Goal: Ask a question

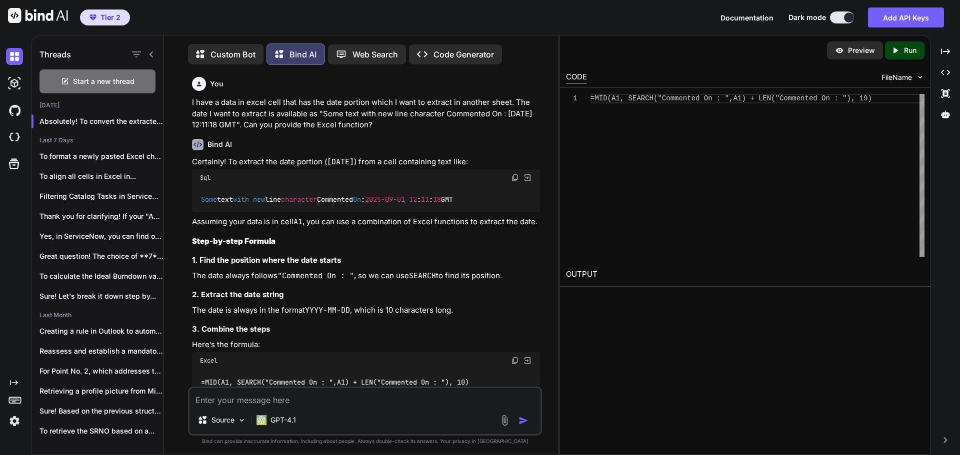
scroll to position [474, 0]
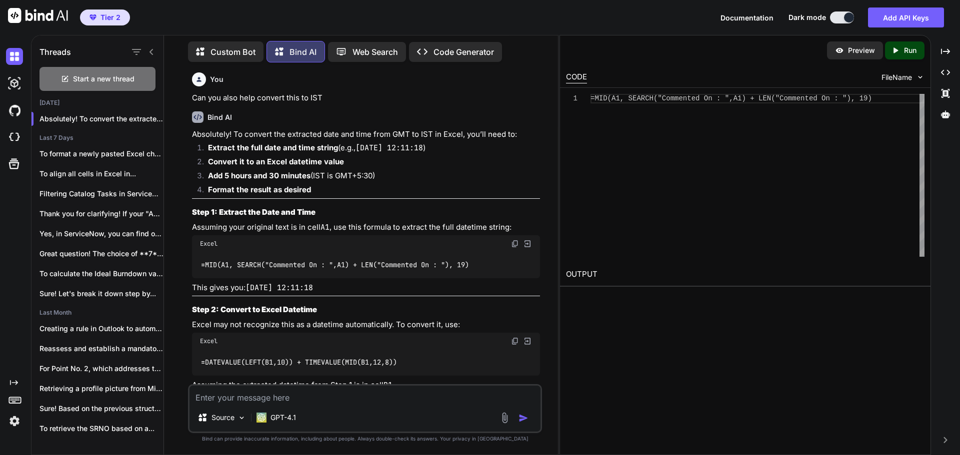
type textarea "I"
type textarea "x"
type textarea "I"
type textarea "x"
type textarea "I a"
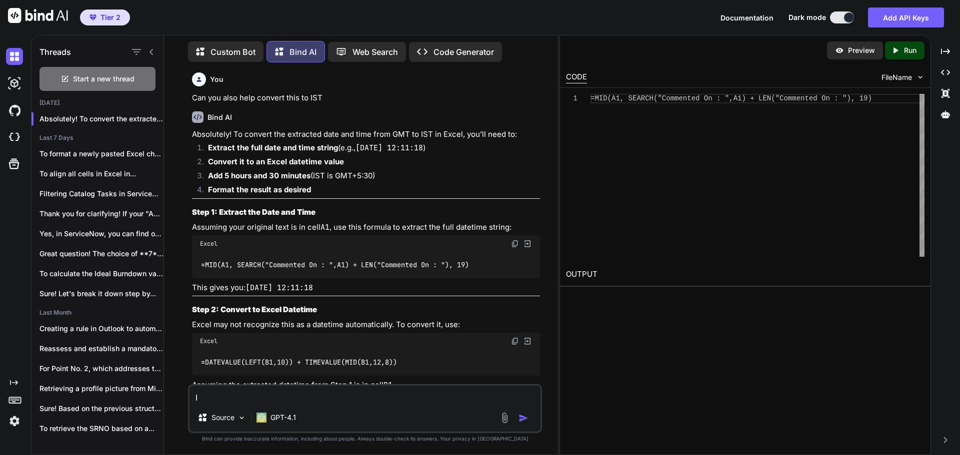
type textarea "x"
type textarea "I ah"
type textarea "x"
type textarea "I a"
type textarea "x"
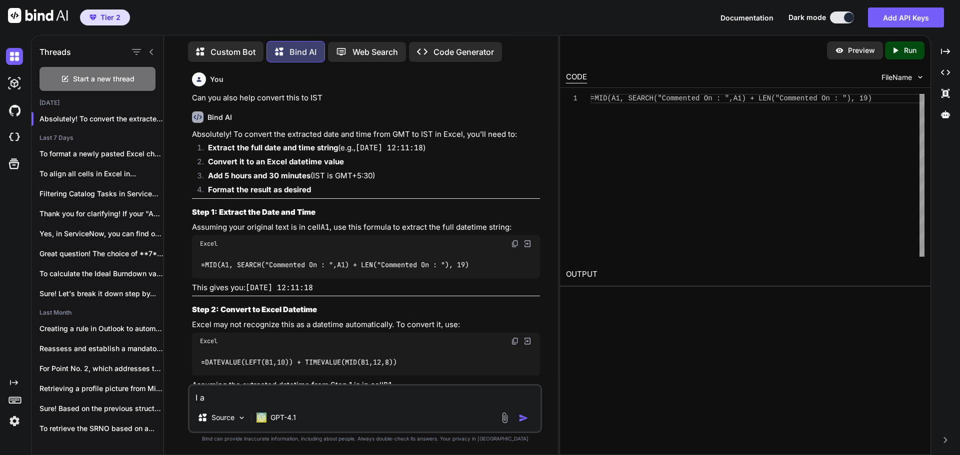
type textarea "I"
type textarea "x"
type textarea "I h"
type textarea "x"
type textarea "I ha"
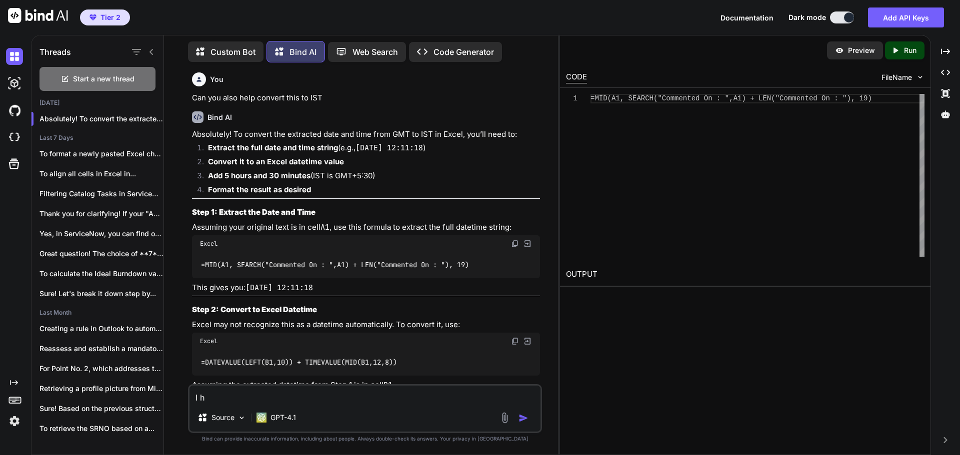
type textarea "x"
type textarea "I hav"
type textarea "x"
type textarea "I have"
type textarea "x"
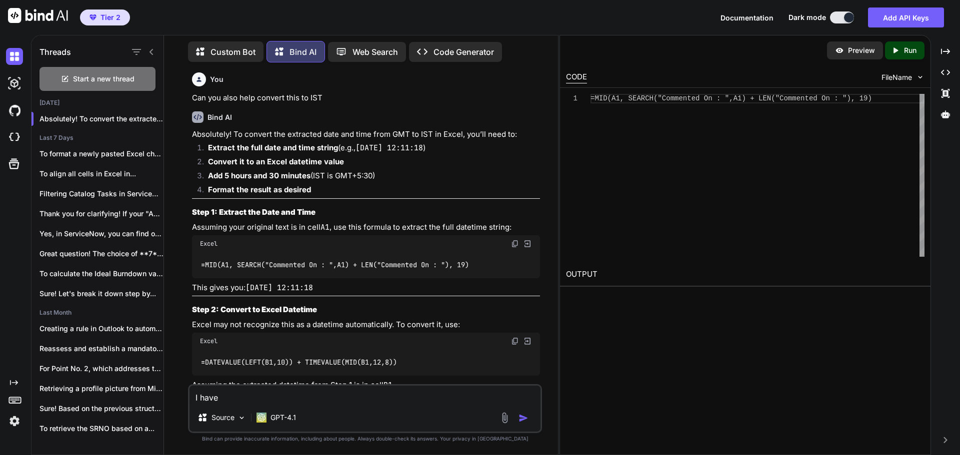
type textarea "I have"
type textarea "x"
type textarea "I have a"
type textarea "x"
type textarea "I have a"
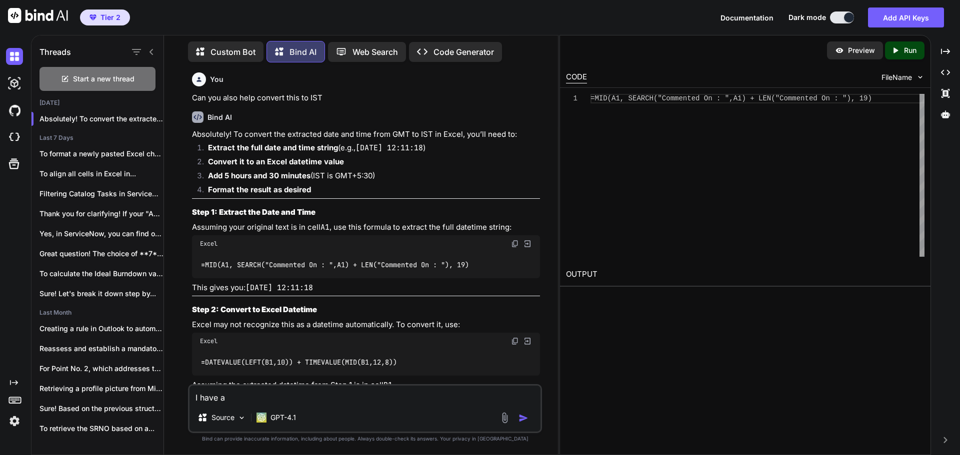
type textarea "x"
type textarea "I have a c"
type textarea "x"
type textarea "I have a co"
type textarea "x"
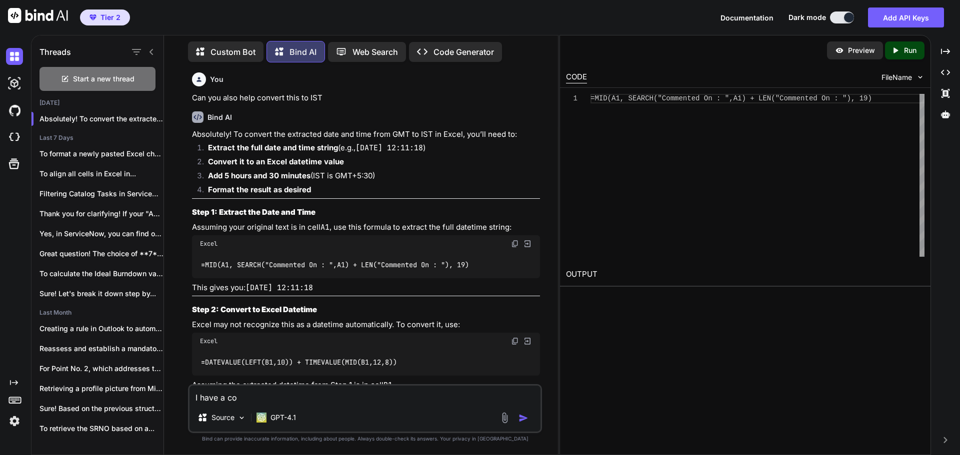
type textarea "I have a col"
type textarea "x"
type textarea "I have a colu"
type textarea "x"
type textarea "I have a colum"
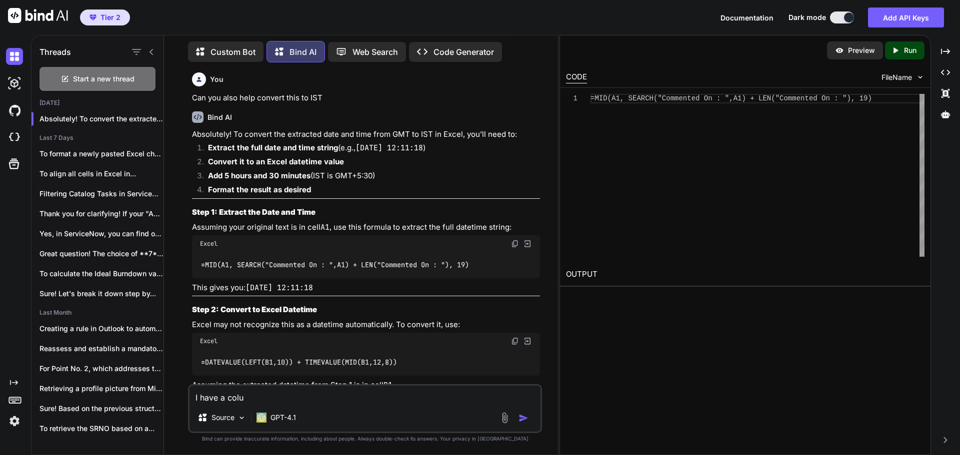
type textarea "x"
type textarea "I have a column"
type textarea "x"
type textarea "I have a column"
type textarea "x"
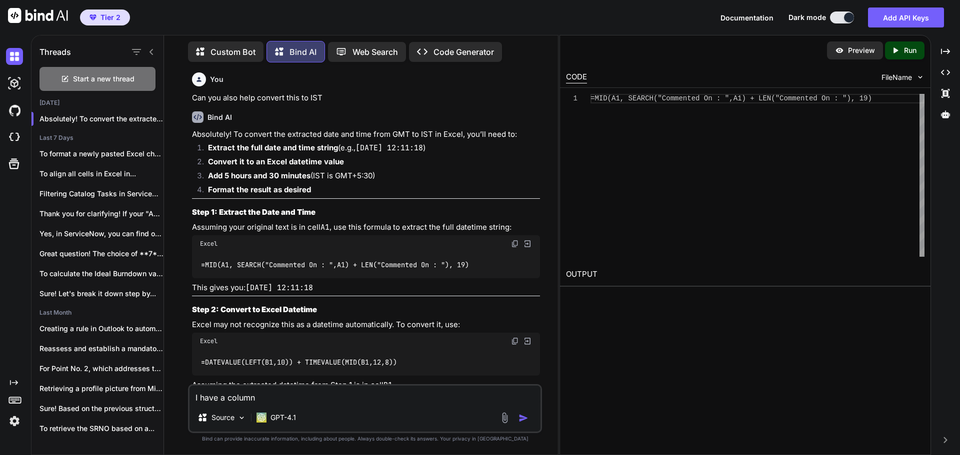
type textarea "I have a column i"
type textarea "x"
type textarea "I have a column in"
type textarea "x"
type textarea "I have a column in"
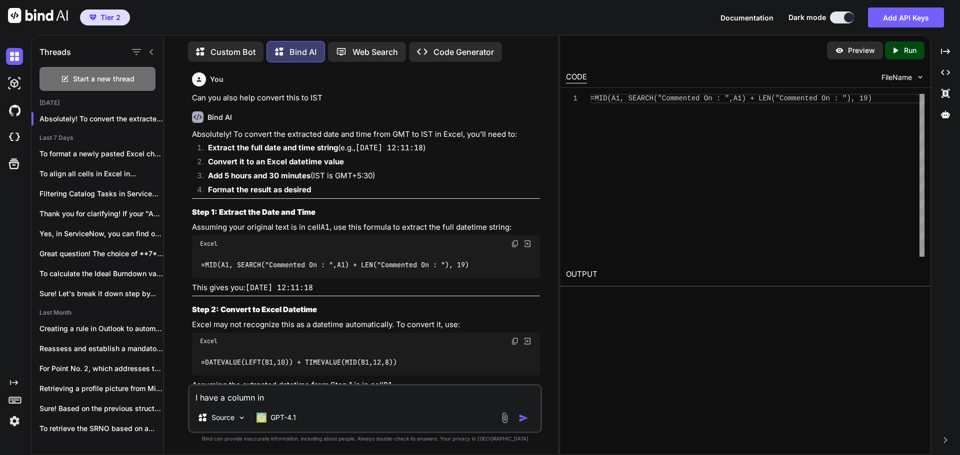
type textarea "x"
type textarea "I have a column in e"
type textarea "x"
type textarea "I have a column in ex"
type textarea "x"
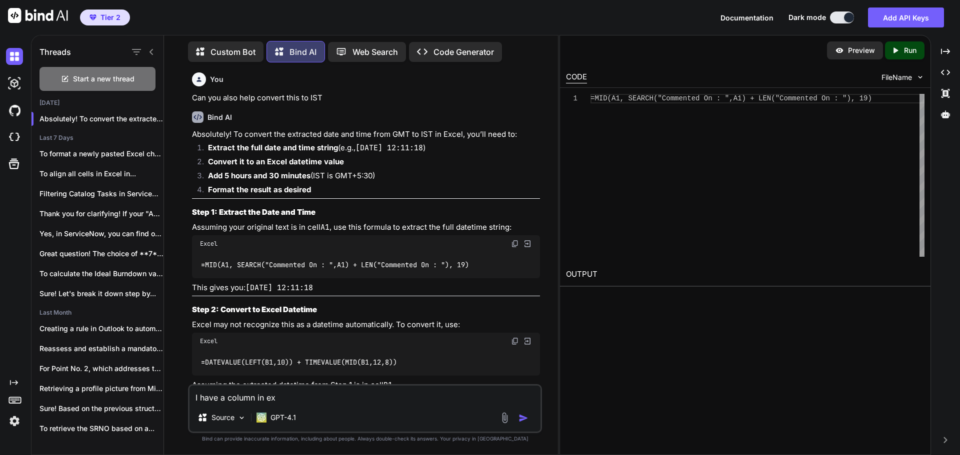
type textarea "I have a column in exc"
type textarea "x"
type textarea "I have a column in exce"
type textarea "x"
type textarea "I have a column in excel"
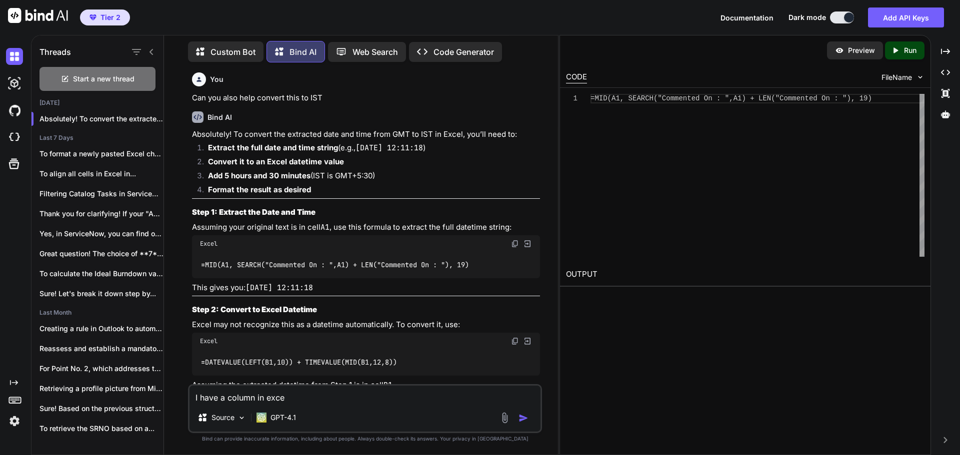
type textarea "x"
type textarea "I have a column in excel"
type textarea "x"
type textarea "I have a column in excel w"
type textarea "x"
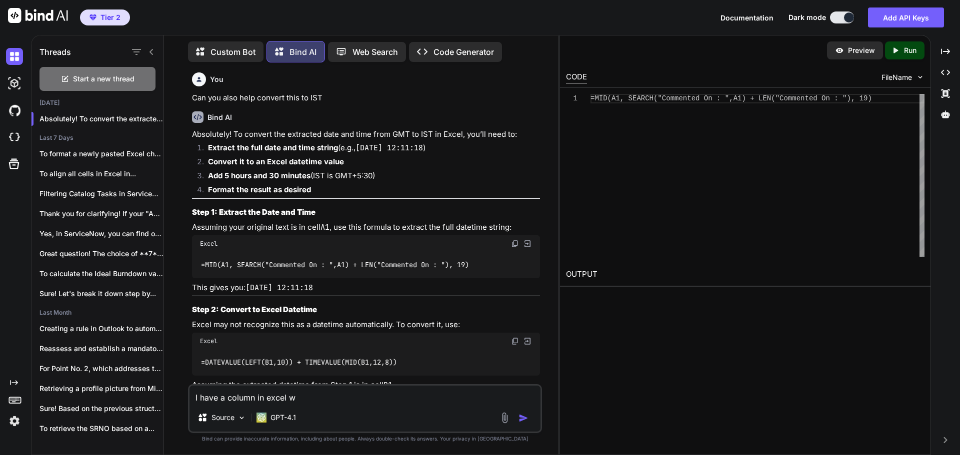
type textarea "I have a column in excel wi"
type textarea "x"
type textarea "I have a column in excel wit"
type textarea "x"
type textarea "I have a column in excel with"
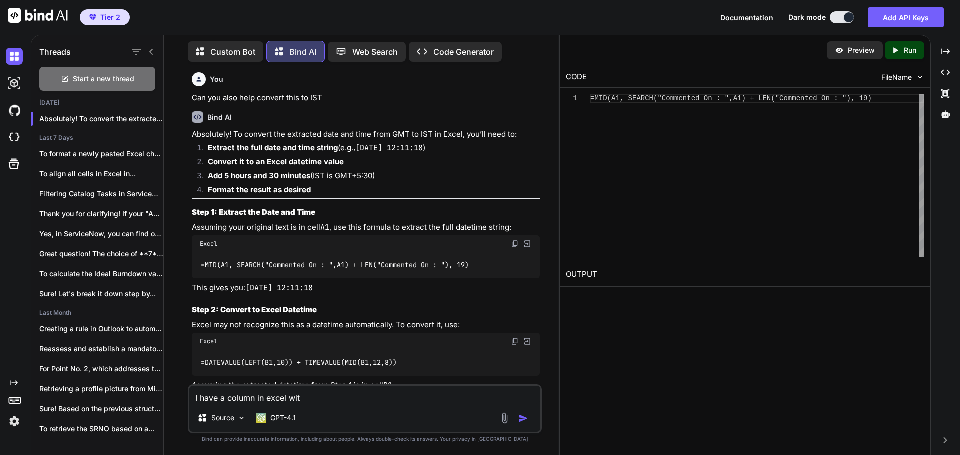
type textarea "x"
type textarea "I have a column in excel with"
type textarea "x"
type textarea "I have a column in excel with d"
type textarea "x"
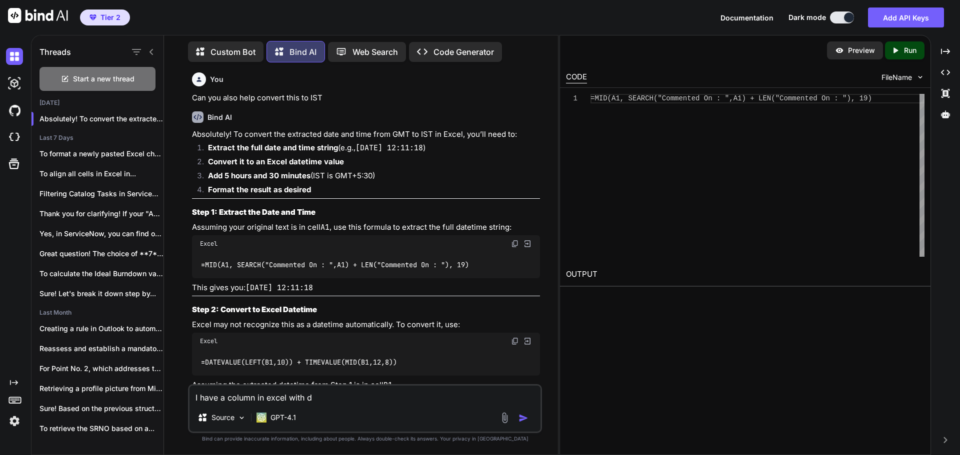
type textarea "I have a column in excel with da"
type textarea "x"
type textarea "I have a column in excel with daa"
type textarea "x"
type textarea "I have a column in excel with da"
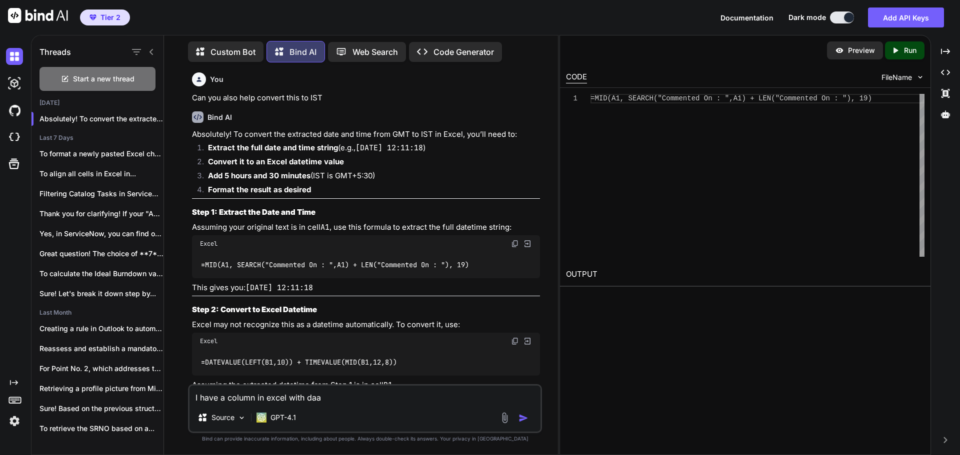
type textarea "x"
type textarea "I have a column in excel with dat"
type textarea "x"
type textarea "I have a column in excel with data"
type textarea "x"
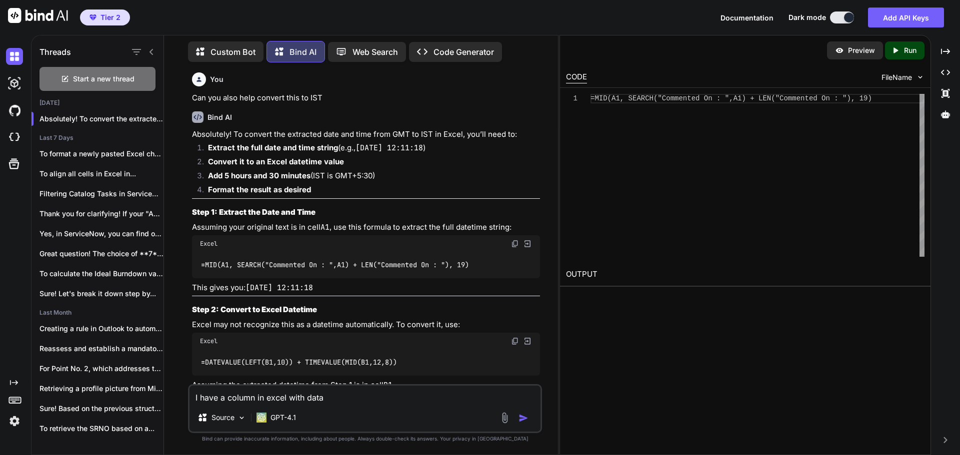
type textarea "I have a column in excel with data"
type textarea "x"
type textarea "I have a column in excel with data ""
type textarea "x"
type textarea "I have a column in excel with data "[DATE] 7:04 AM"
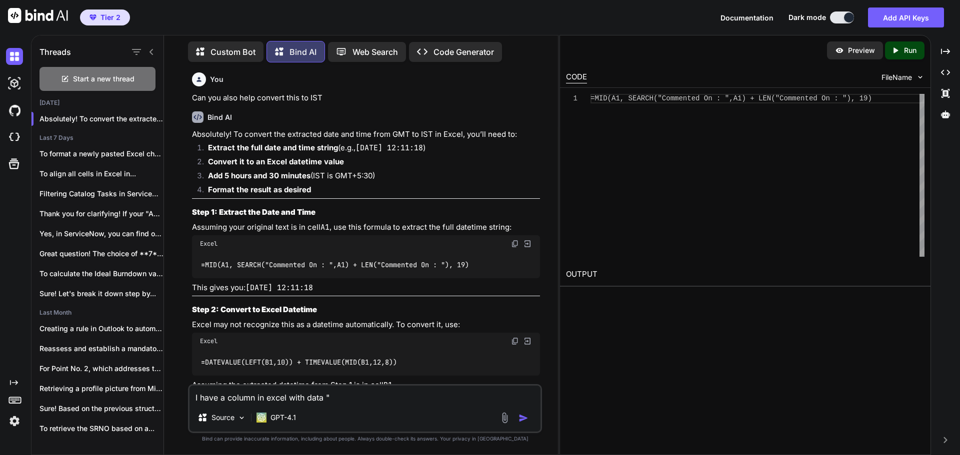
type textarea "x"
type textarea "I have a column in excel with data "[DATE] 7:04 AM""
type textarea "x"
type textarea "I have a column in excel with data "[DATE] 7:04 AM"."
type textarea "x"
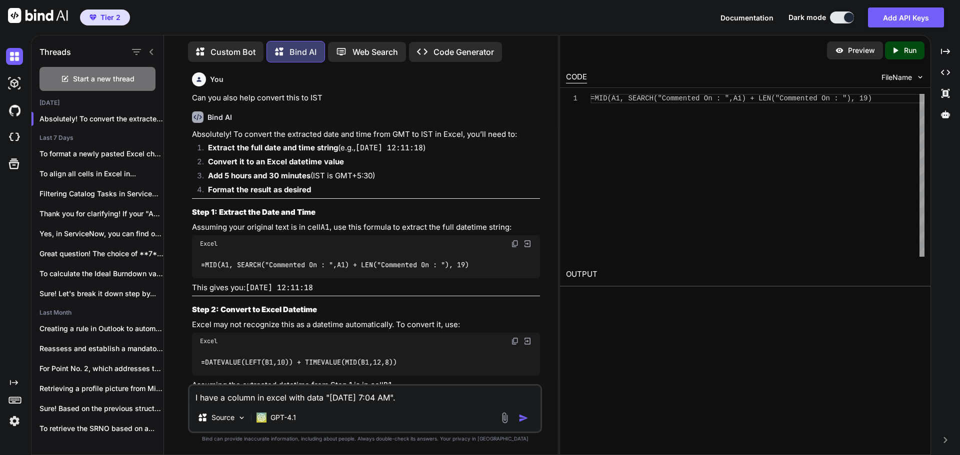
type textarea "I have a column in excel with data "[DATE] 7:04 AM"."
type textarea "x"
type textarea "I have a column in excel with data "[DATE] 7:04 AM". I"
type textarea "x"
type textarea "I have a column in excel with data "[DATE] 7:04 AM". I"
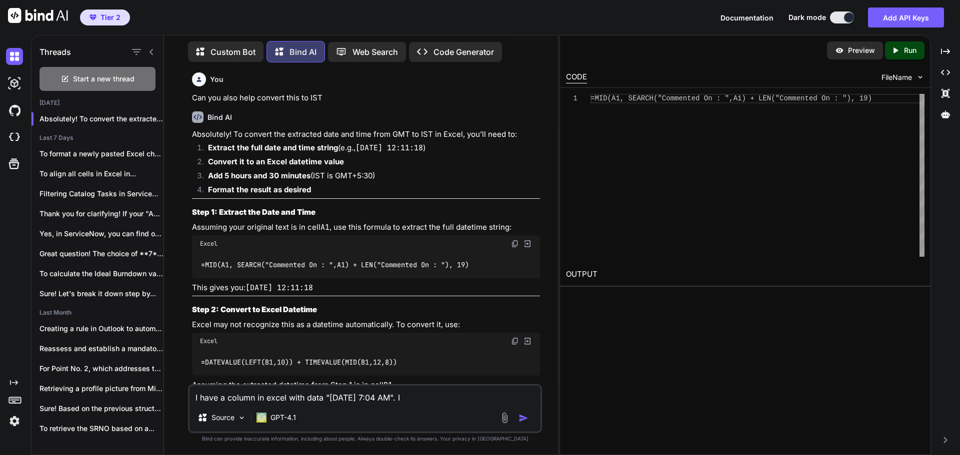
type textarea "x"
type textarea "I have a column in excel with data "[DATE] 7:04 AM". I"
type textarea "x"
type textarea "I have a column in excel with data "[DATE] 7:04 AM"."
type textarea "x"
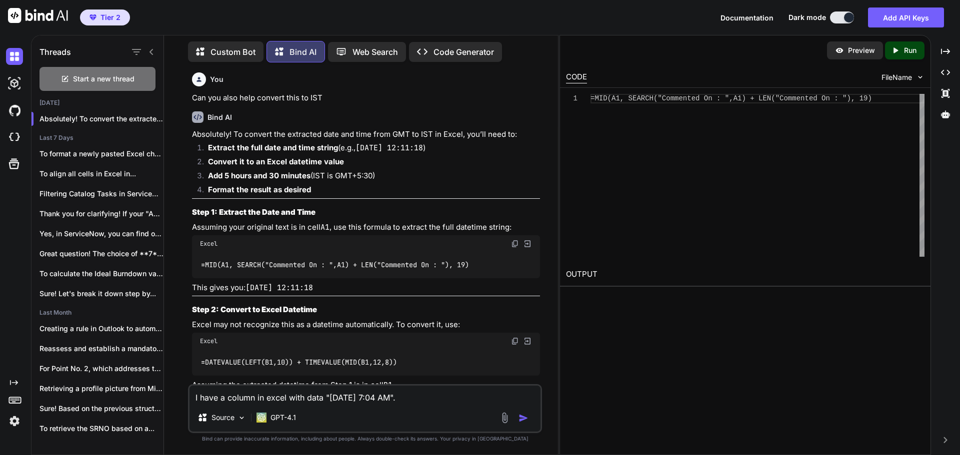
type textarea "I have a column in excel with data "[DATE] 7:04 AM". G"
type textarea "x"
type textarea "I have a column in excel with data "[DATE] 7:04 AM". Gi"
type textarea "x"
type textarea "I have a column in excel with data "[DATE] 7:04 AM". [GEOGRAPHIC_DATA]"
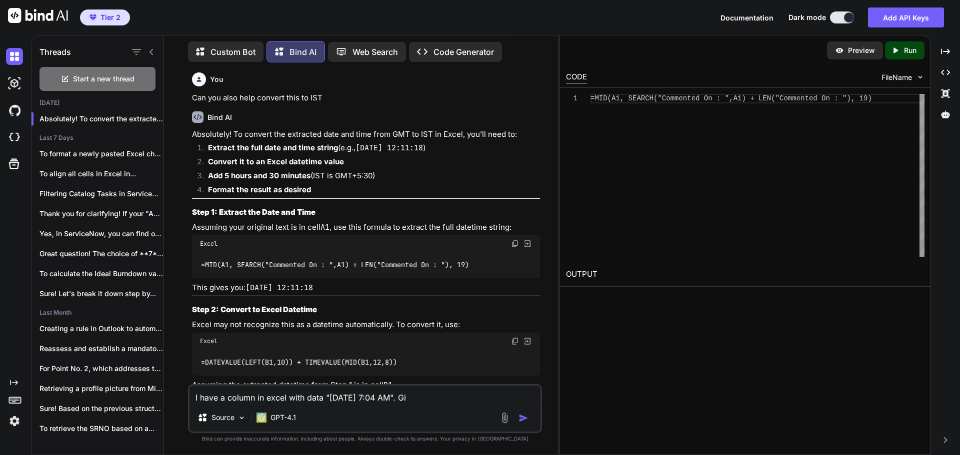
type textarea "x"
type textarea "I have a column in excel with data "[DATE] 7:04 AM". Give"
type textarea "x"
type textarea "I have a column in excel with data "[DATE] 7:04 AM". Give"
type textarea "x"
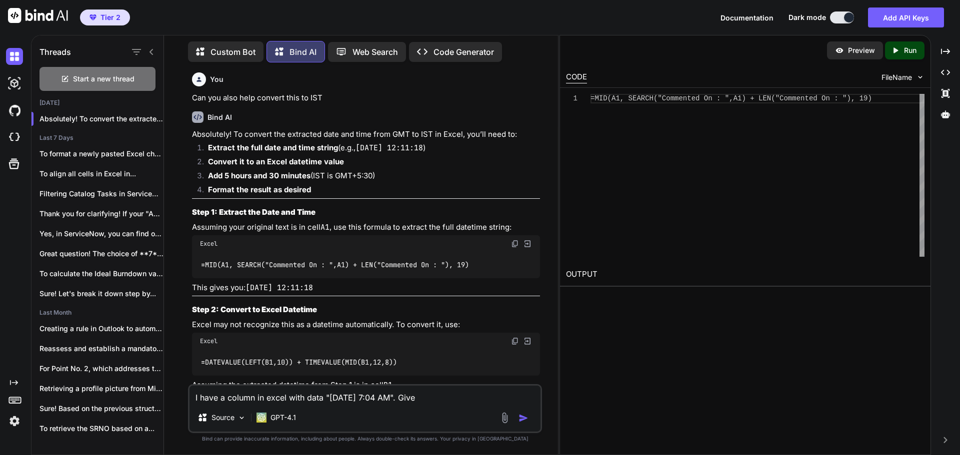
type textarea "I have a column in excel with data "[DATE] 7:04 AM". Give m"
type textarea "x"
type textarea "I have a column in excel with data "[DATE] 7:04 AM". Give me"
type textarea "x"
type textarea "I have a column in excel with data "[DATE] 7:04 AM". Give me"
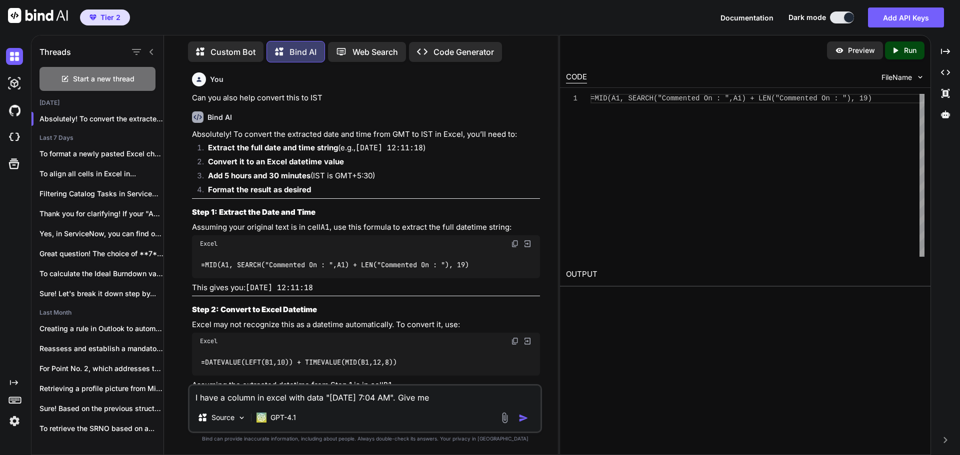
type textarea "x"
type textarea "I have a column in excel with data "[DATE] 7:04 AM". Give me t"
type textarea "x"
type textarea "I have a column in excel with data "[DATE] 7:04 AM". Give me th"
type textarea "x"
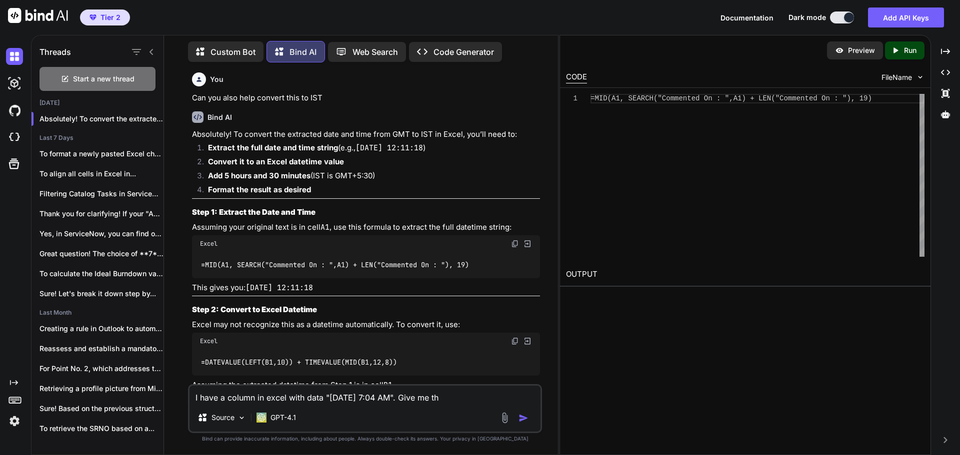
type textarea "I have a column in excel with data "[DATE] 7:04 AM". Give me the"
type textarea "x"
type textarea "I have a column in excel with data "[DATE] 7:04 AM". Give me the"
type textarea "x"
type textarea "I have a column in excel with data "[DATE] 7:04 AM". Give me the e"
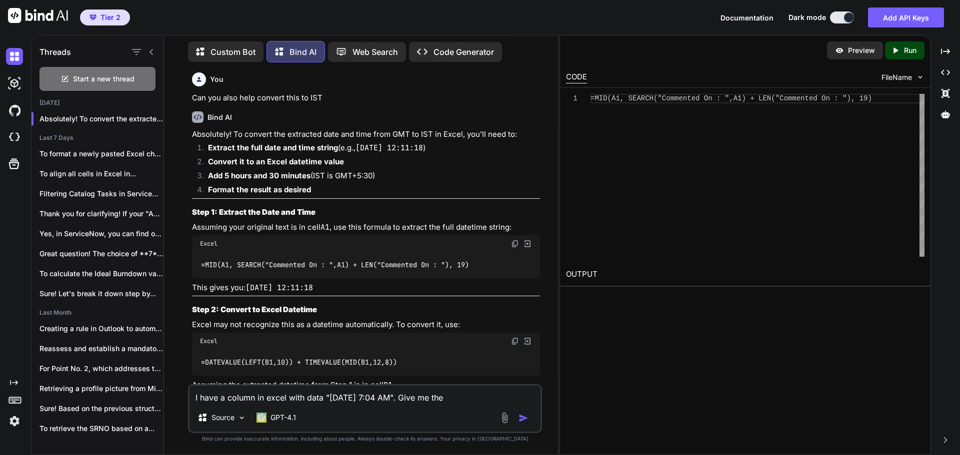
type textarea "x"
type textarea "I have a column in excel with data "[DATE] 7:04 AM". Give me the ex"
type textarea "x"
type textarea "I have a column in excel with data "[DATE] 7:04 AM". Give me the exc"
type textarea "x"
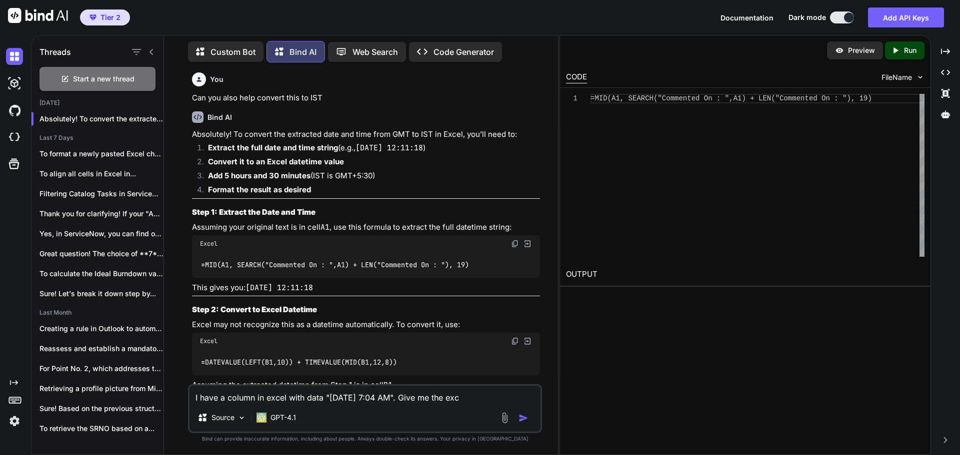
type textarea "I have a column in excel with data "[DATE] 7:04 AM". Give me the exce"
type textarea "x"
type textarea "I have a column in excel with data "[DATE] 7:04 AM". Give me the excel"
type textarea "x"
type textarea "I have a column in excel with data "[DATE] 7:04 AM". Give me the excel"
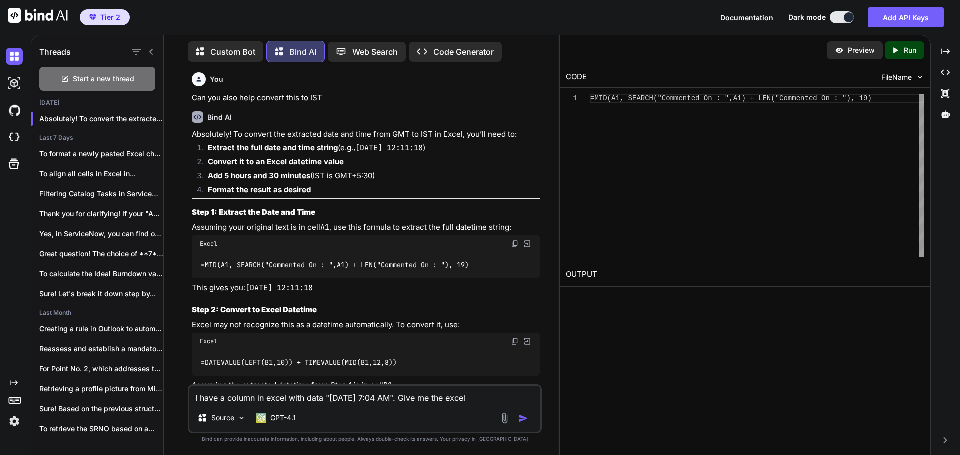
type textarea "x"
type textarea "I have a column in excel with data "[DATE] 7:04 AM". Give me the excel f"
type textarea "x"
type textarea "I have a column in excel with data "[DATE] 7:04 AM". Give me the excel fu"
type textarea "x"
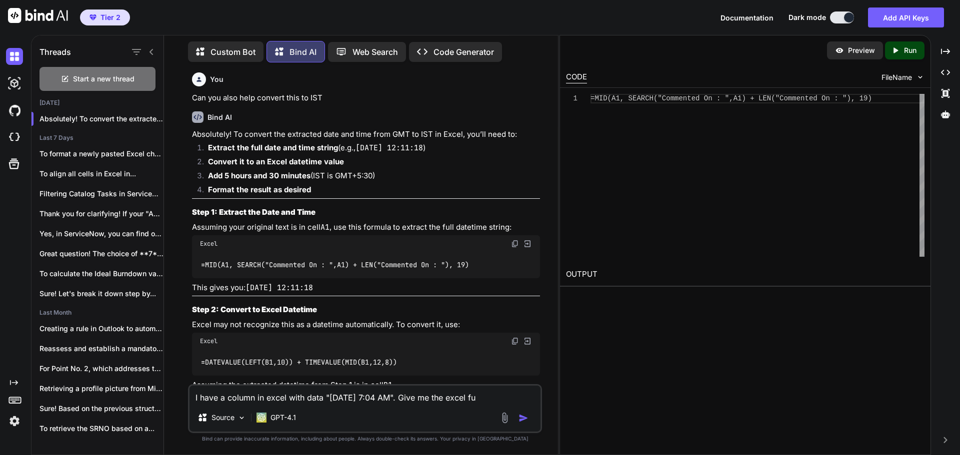
type textarea "I have a column in excel with data "[DATE] 7:04 AM". Give me the excel fun"
type textarea "x"
type textarea "I have a column in excel with data "[DATE] 7:04 AM". Give me the excel func"
type textarea "x"
type textarea "I have a column in excel with data "[DATE] 7:04 AM". Give me the excel funct"
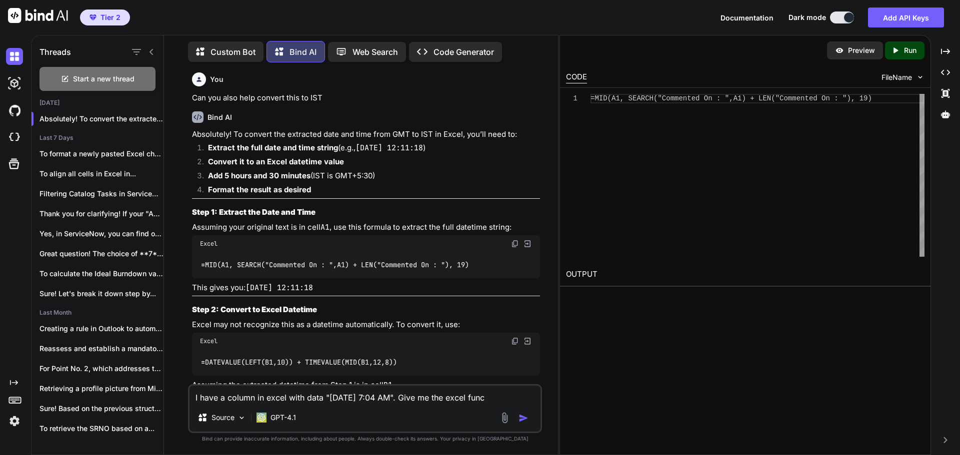
type textarea "x"
type textarea "I have a column in excel with data "[DATE] 7:04 AM". Give me the excel functi"
type textarea "x"
type textarea "I have a column in excel with data "[DATE] 7:04 AM". Give me the excel functio"
type textarea "x"
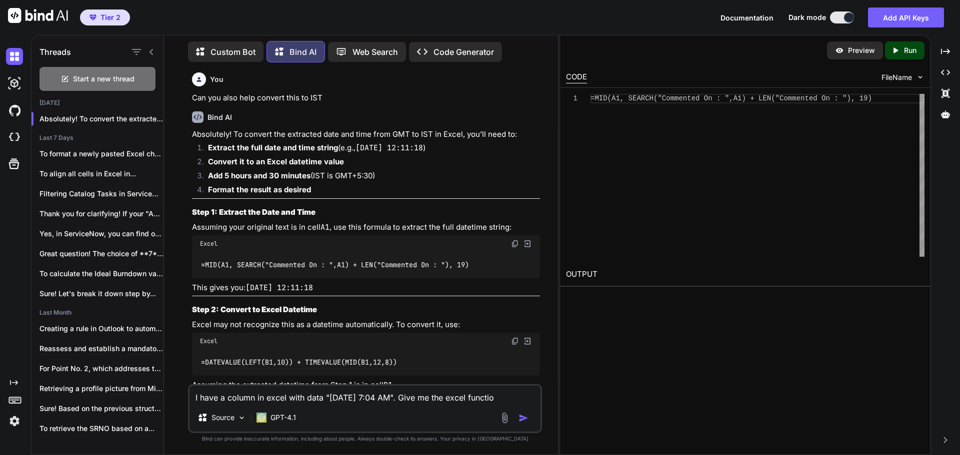
type textarea "I have a column in excel with data "[DATE] 7:04 AM". Give me the excel function"
type textarea "x"
type textarea "I have a column in excel with data "[DATE] 7:04 AM". Give me the excel function"
type textarea "x"
type textarea "I have a column in excel with data "[DATE] 7:04 AM". Give me the excel function…"
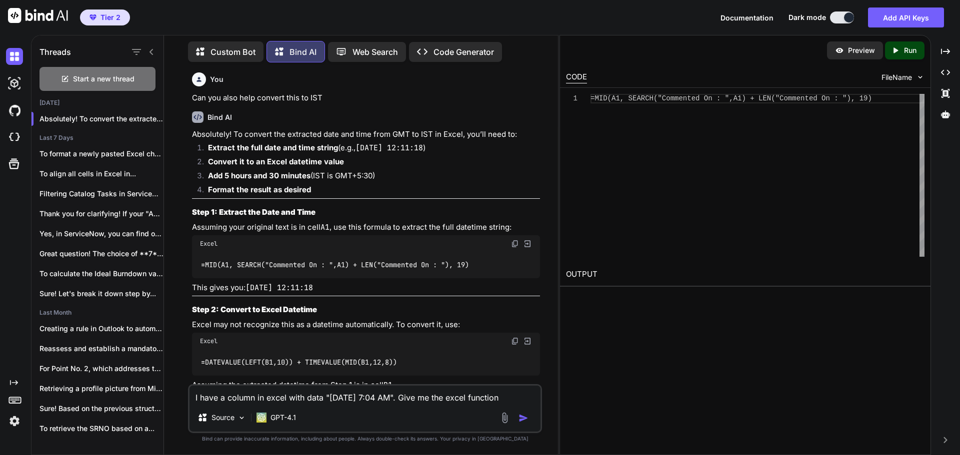
type textarea "x"
type textarea "I have a column in excel with data "[DATE] 7:04 AM". Give me the excel function…"
type textarea "x"
type textarea "I have a column in excel with data "[DATE] 7:04 AM". Give me the excel function…"
type textarea "x"
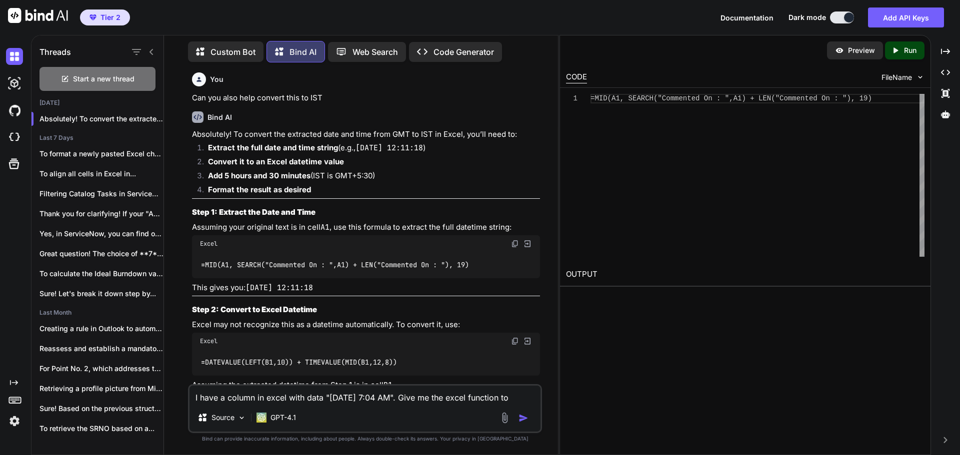
type textarea "I have a column in excel with data "[DATE] 7:04 AM". Give me the excel function…"
type textarea "x"
type textarea "I have a column in excel with data "[DATE] 7:04 AM". Give me the excel function…"
type textarea "x"
type textarea "I have a column in excel with data "[DATE] 7:04 AM". Give me the excel function…"
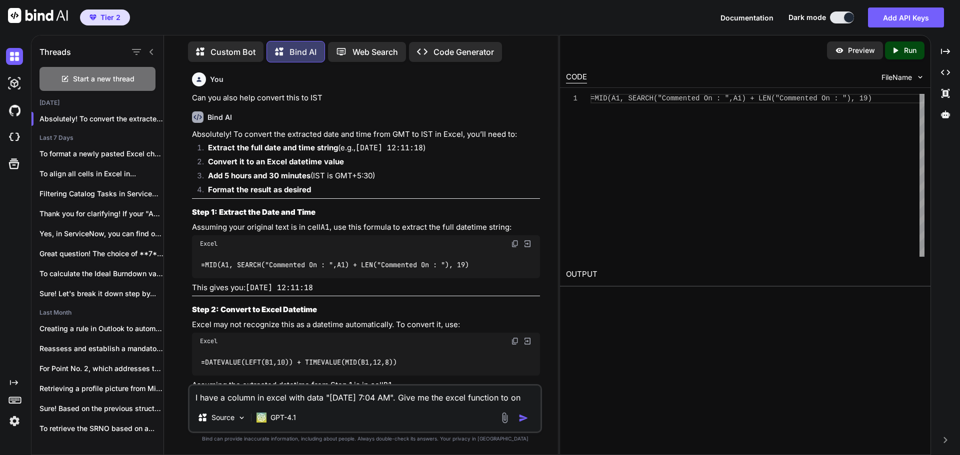
type textarea "x"
type textarea "I have a column in excel with data "[DATE] 7:04 AM". Give me the excel function…"
type textarea "x"
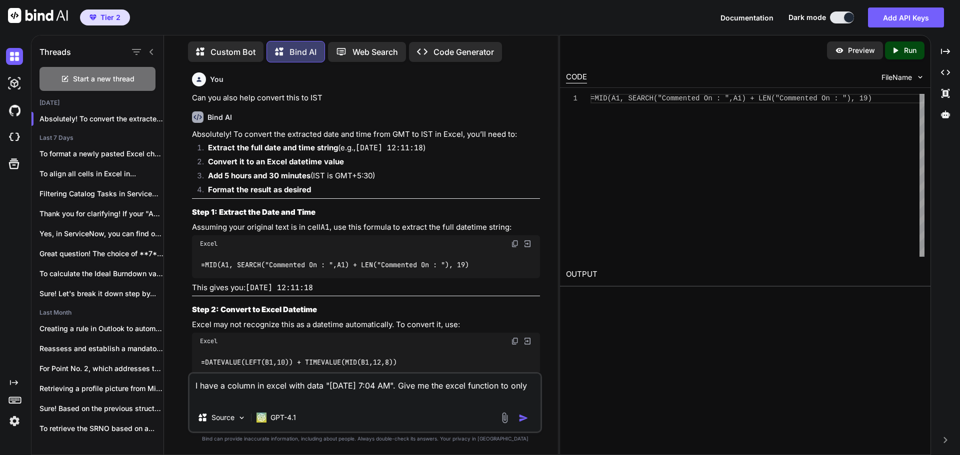
type textarea "I have a column in excel with data "[DATE] 7:04 AM". Give me the excel function…"
type textarea "x"
type textarea "I have a column in excel with data "[DATE] 7:04 AM". Give me the excel function…"
type textarea "x"
type textarea "I have a column in excel with data "[DATE] 7:04 AM". Give me the excel function…"
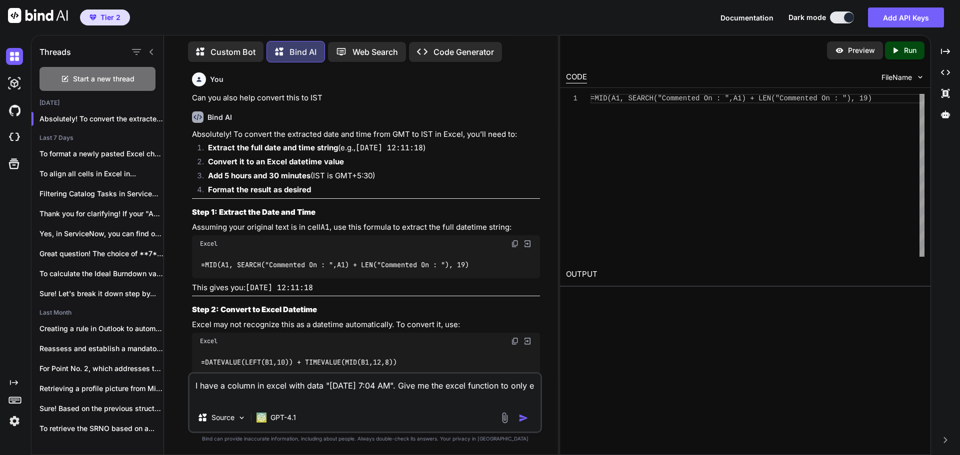
type textarea "x"
type textarea "I have a column in excel with data "[DATE] 7:04 AM". Give me the excel function…"
type textarea "x"
type textarea "I have a column in excel with data "[DATE] 7:04 AM". Give me the excel function…"
type textarea "x"
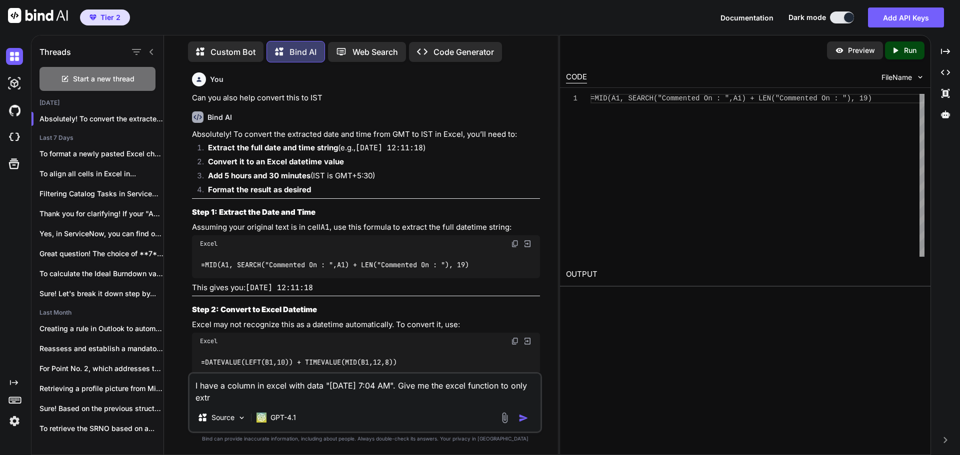
type textarea "I have a column in excel with data "[DATE] 7:04 AM". Give me the excel function…"
type textarea "x"
type textarea "I have a column in excel with data "[DATE] 7:04 AM". Give me the excel function…"
type textarea "x"
type textarea "I have a column in excel with data "[DATE] 7:04 AM". Give me the excel function…"
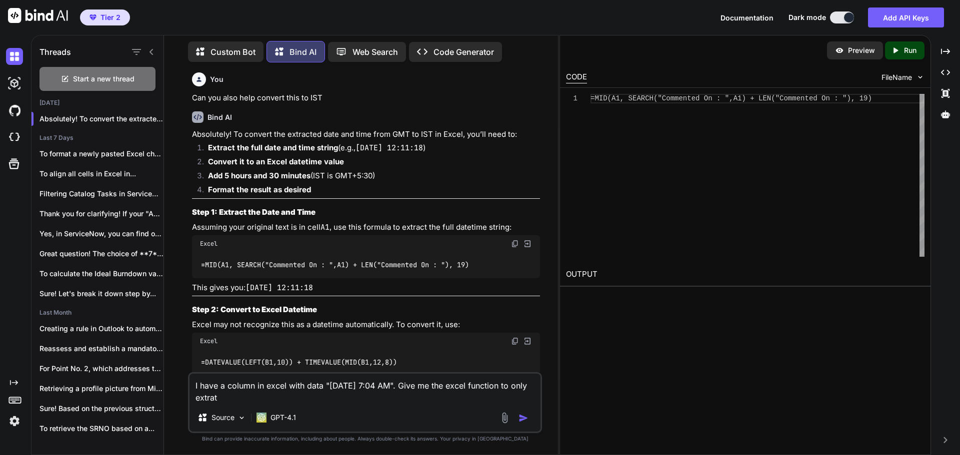
type textarea "x"
type textarea "I have a column in excel with data "[DATE] 7:04 AM". Give me the excel function…"
type textarea "x"
type textarea "I have a column in excel with data "[DATE] 7:04 AM". Give me the excel function…"
type textarea "x"
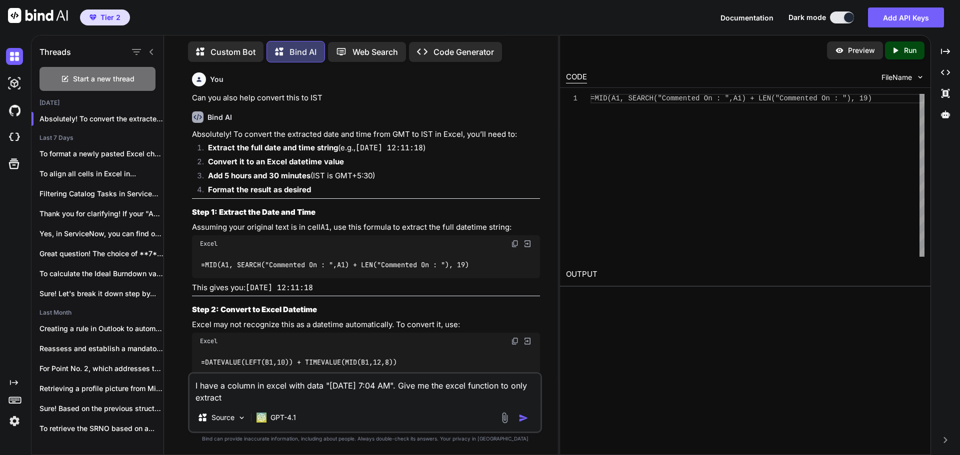
type textarea "I have a column in excel with data "[DATE] 7:04 AM". Give me the excel function…"
type textarea "x"
type textarea "I have a column in excel with data "[DATE] 7:04 AM". Give me the excel function…"
type textarea "x"
type textarea "I have a column in excel with data "[DATE] 7:04 AM". Give me the excel function…"
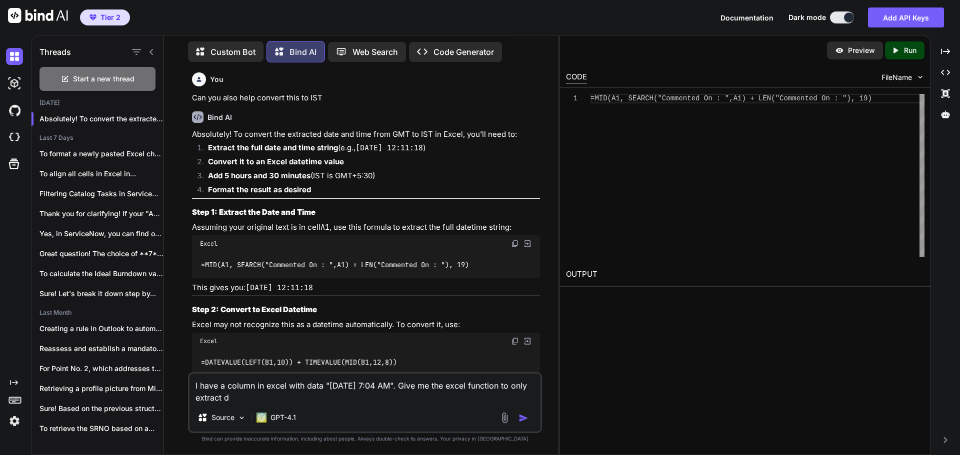
type textarea "x"
type textarea "I have a column in excel with data "[DATE] 7:04 AM". Give me the excel function…"
type textarea "x"
type textarea "I have a column in excel with data "[DATE] 7:04 AM". Give me the excel function…"
type textarea "x"
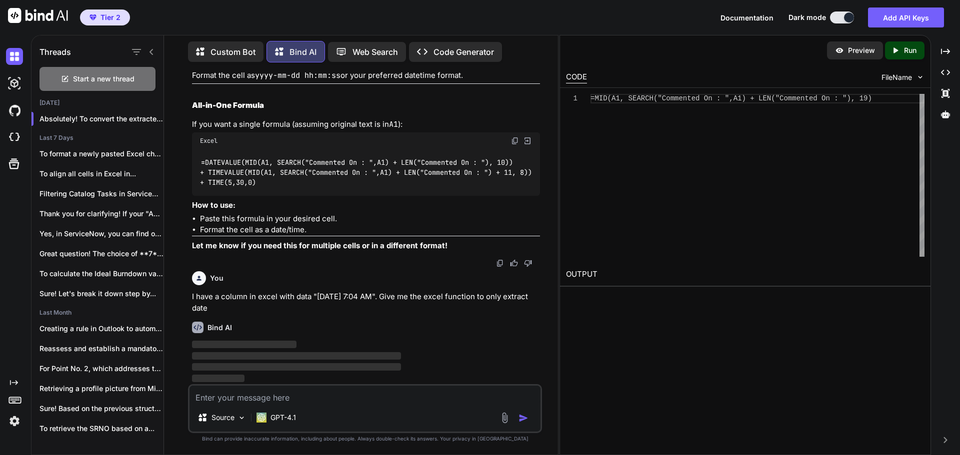
scroll to position [919, 0]
type textarea "x"
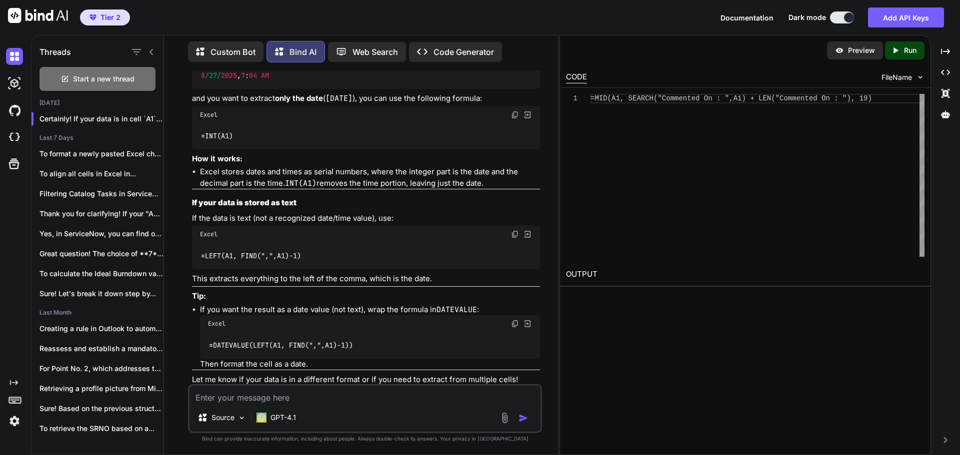
scroll to position [1219, 0]
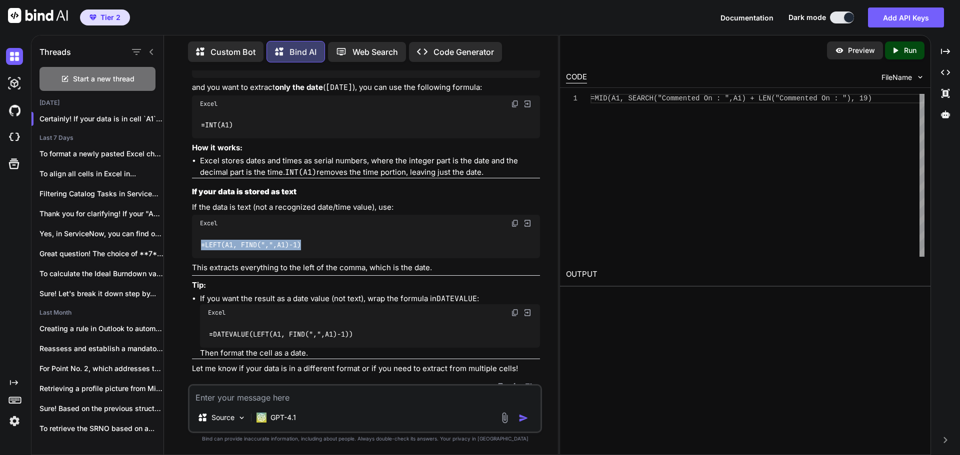
drag, startPoint x: 305, startPoint y: 263, endPoint x: 200, endPoint y: 262, distance: 105.5
click at [200, 258] on div "=LEFT(A1, FIND(",",A1)-1)" at bounding box center [366, 245] width 348 height 26
copy code "=LEFT(A1, FIND(",",A1)-1)"
